Goal: Download file/media

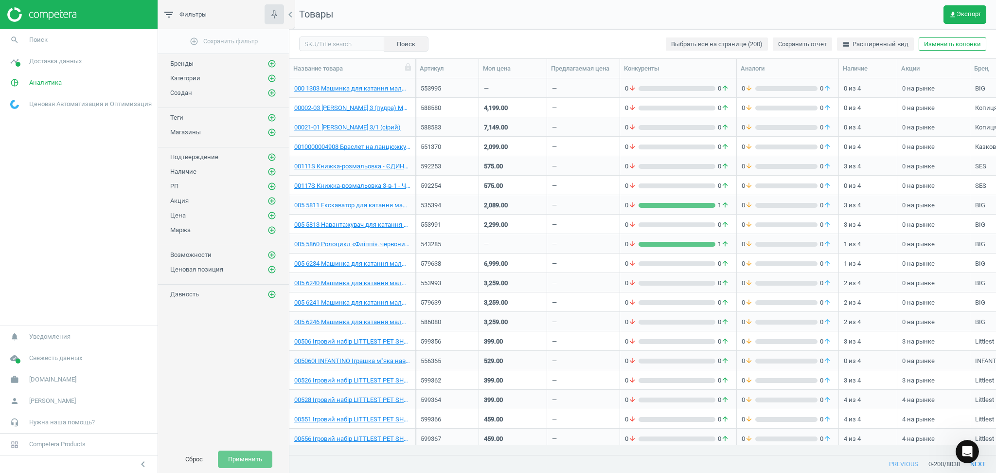
scroll to position [1, 0]
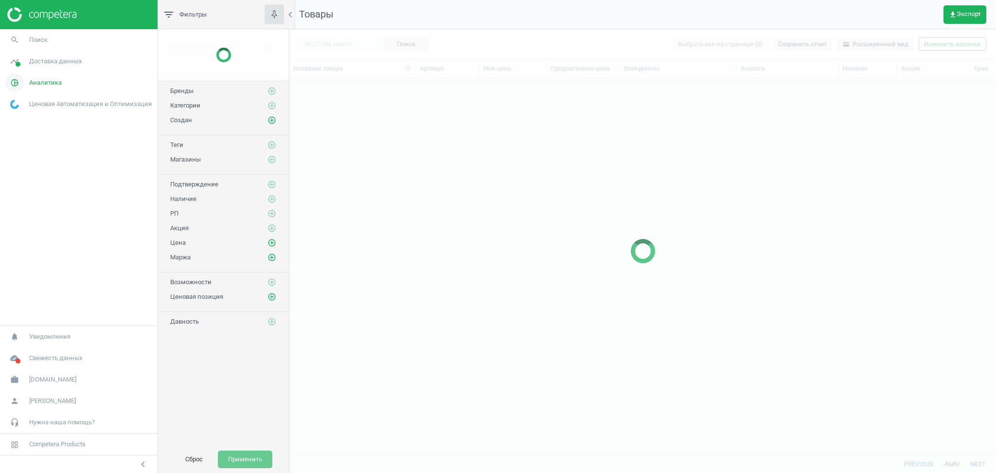
scroll to position [356, 696]
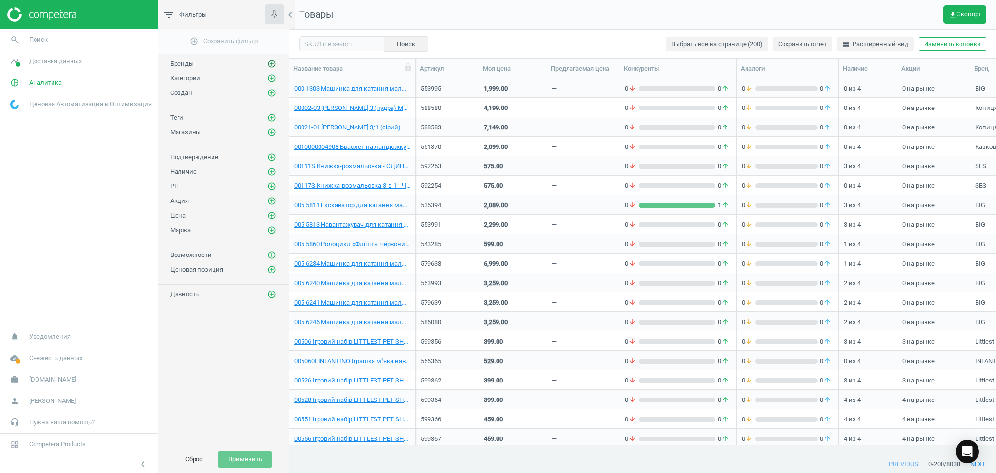
click at [272, 65] on icon "add_circle_outline" at bounding box center [271, 63] width 9 height 9
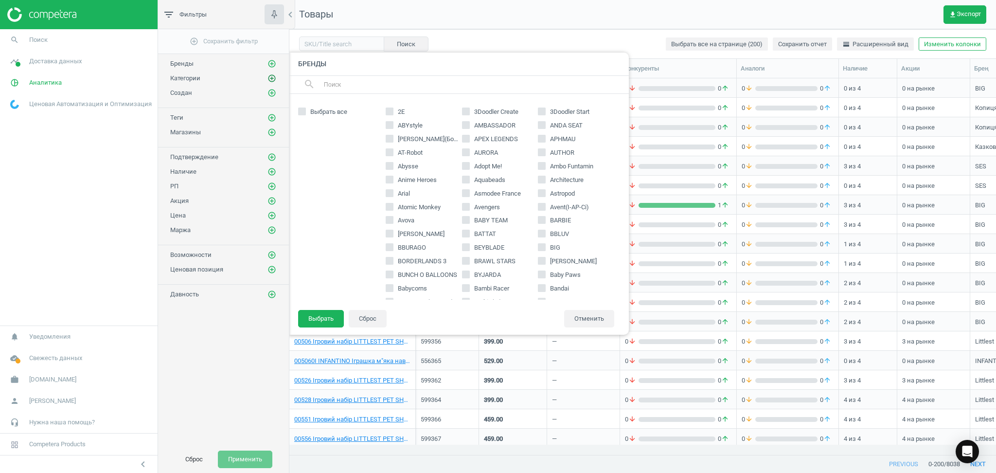
click at [270, 78] on icon "add_circle_outline" at bounding box center [271, 78] width 9 height 9
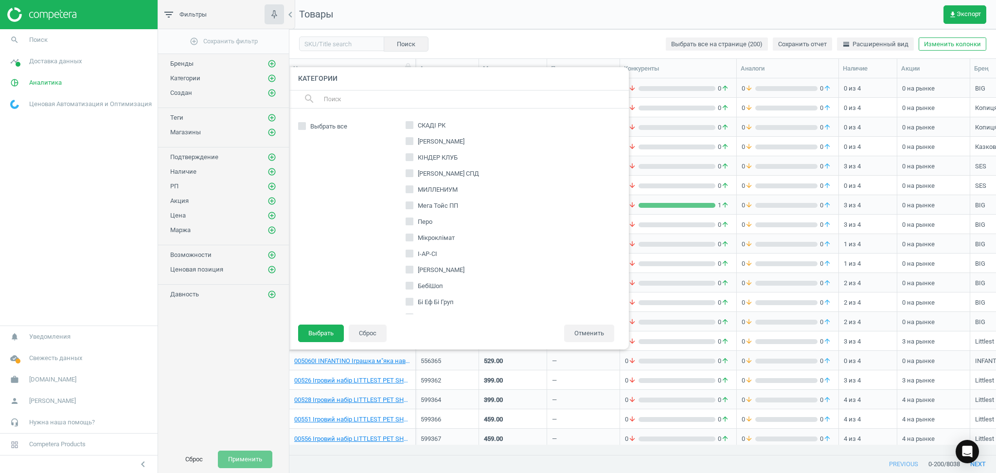
scroll to position [259, 0]
click at [414, 237] on label "І-АР-СІ" at bounding box center [422, 240] width 34 height 14
click at [412, 237] on input "І-АР-СІ" at bounding box center [409, 239] width 6 height 6
checkbox input "true"
click at [325, 333] on button "Выбрать" at bounding box center [321, 333] width 46 height 18
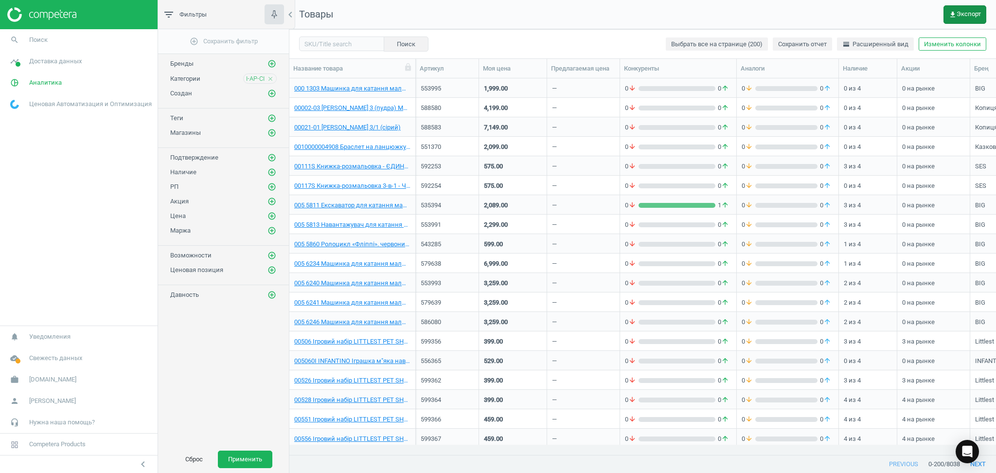
click at [963, 7] on button "get_app Экспорт" at bounding box center [964, 14] width 43 height 18
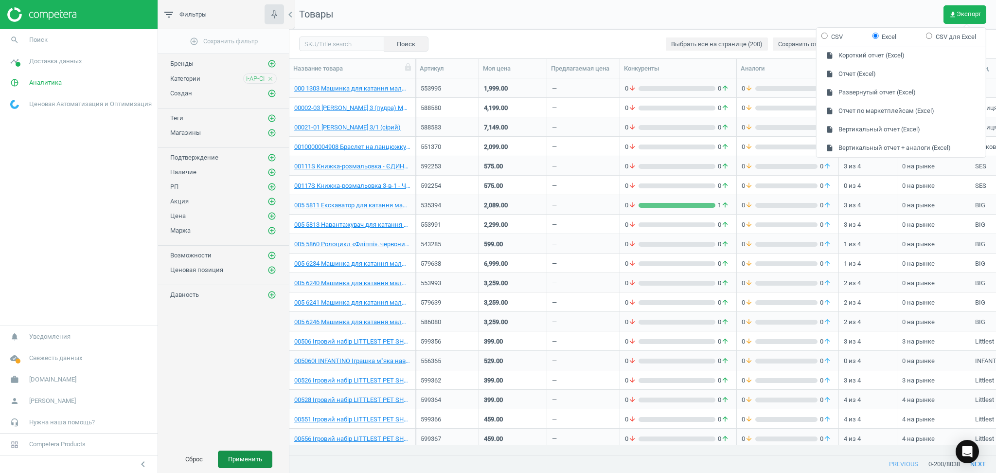
click at [245, 461] on button "Применить" at bounding box center [245, 459] width 54 height 18
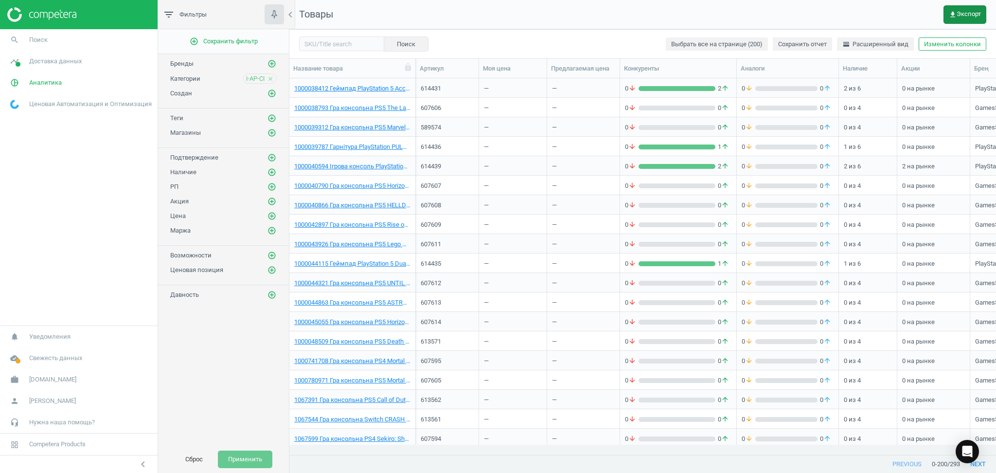
click at [968, 15] on span "get_app Экспорт" at bounding box center [964, 15] width 32 height 8
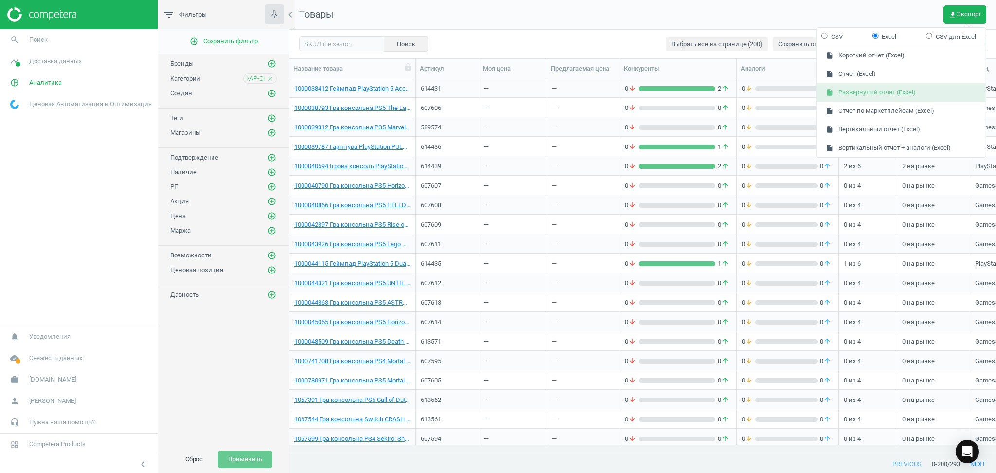
click at [882, 92] on button "insert_drive_file Развернутый отчет (Excel)" at bounding box center [900, 92] width 169 height 18
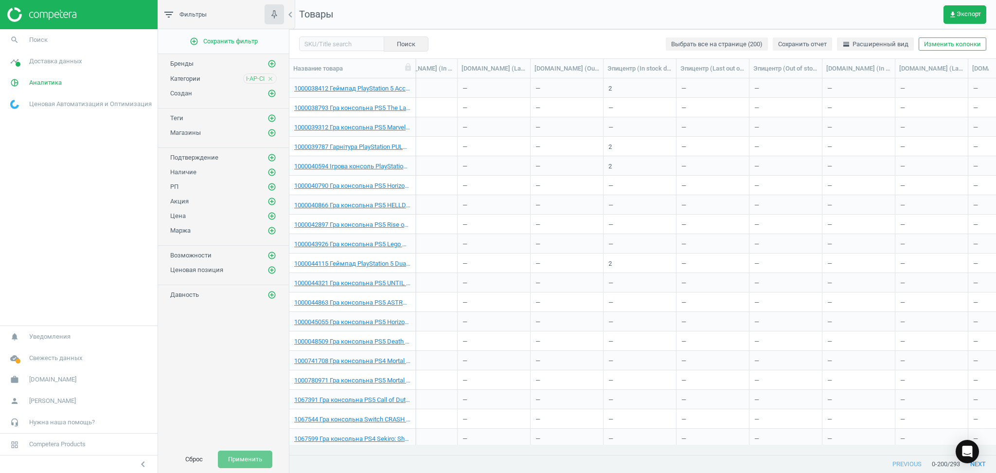
scroll to position [0, 1494]
click at [969, 13] on span "get_app Экспорт" at bounding box center [964, 15] width 32 height 8
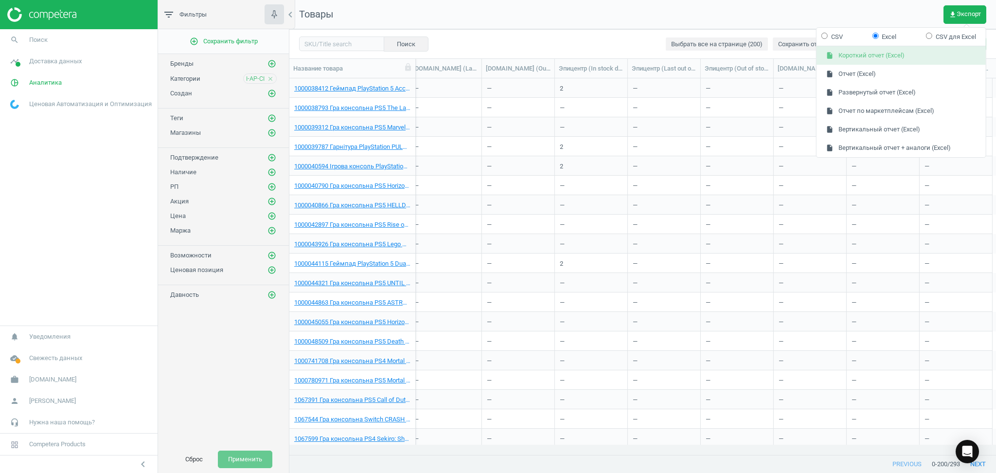
click at [875, 57] on button "insert_drive_file Короткий отчет (Excel)" at bounding box center [900, 56] width 169 height 18
